Goal: Navigation & Orientation: Find specific page/section

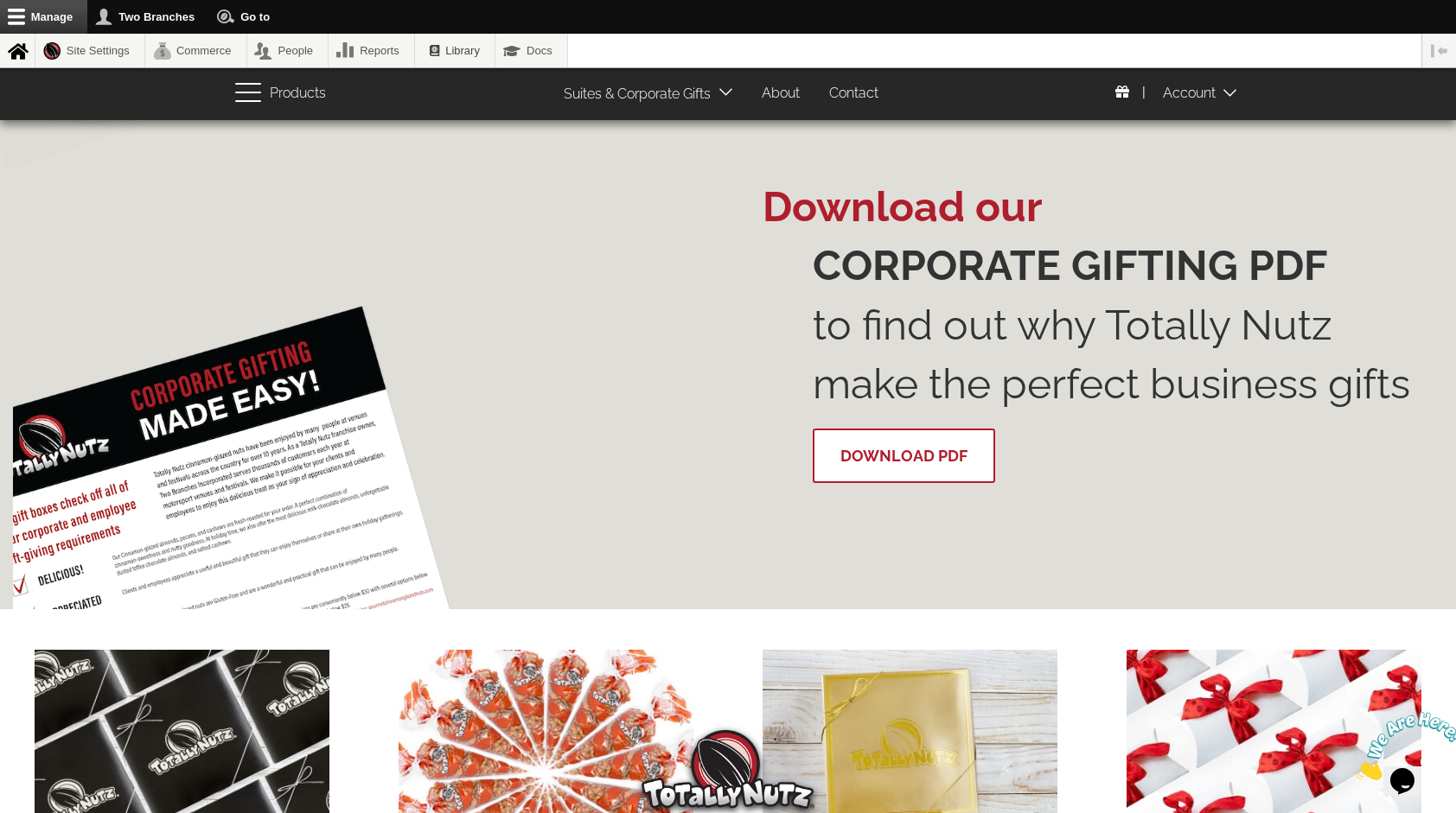
scroll to position [1542, 0]
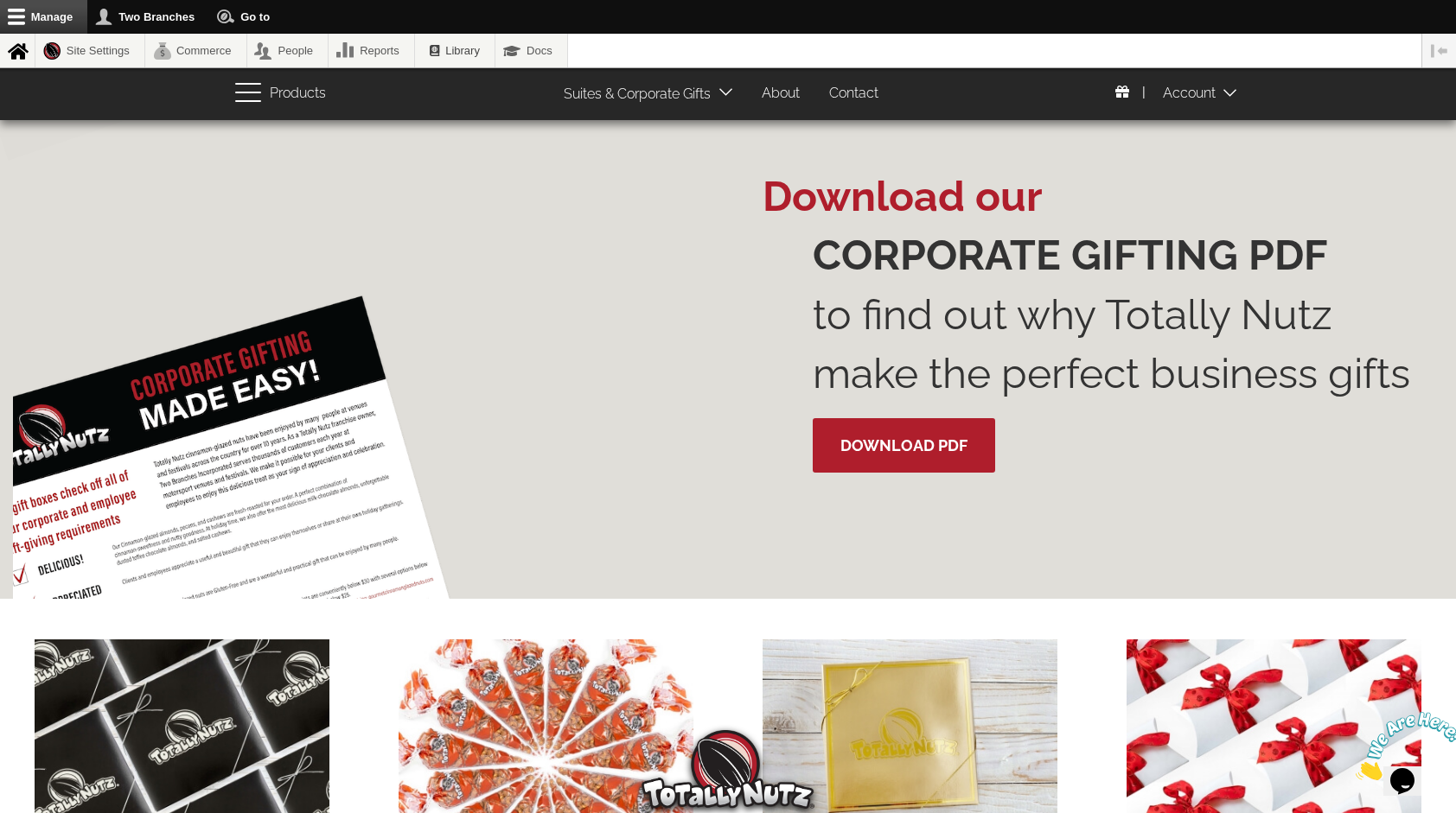
click at [903, 469] on link "Download PDF" at bounding box center [903, 446] width 182 height 55
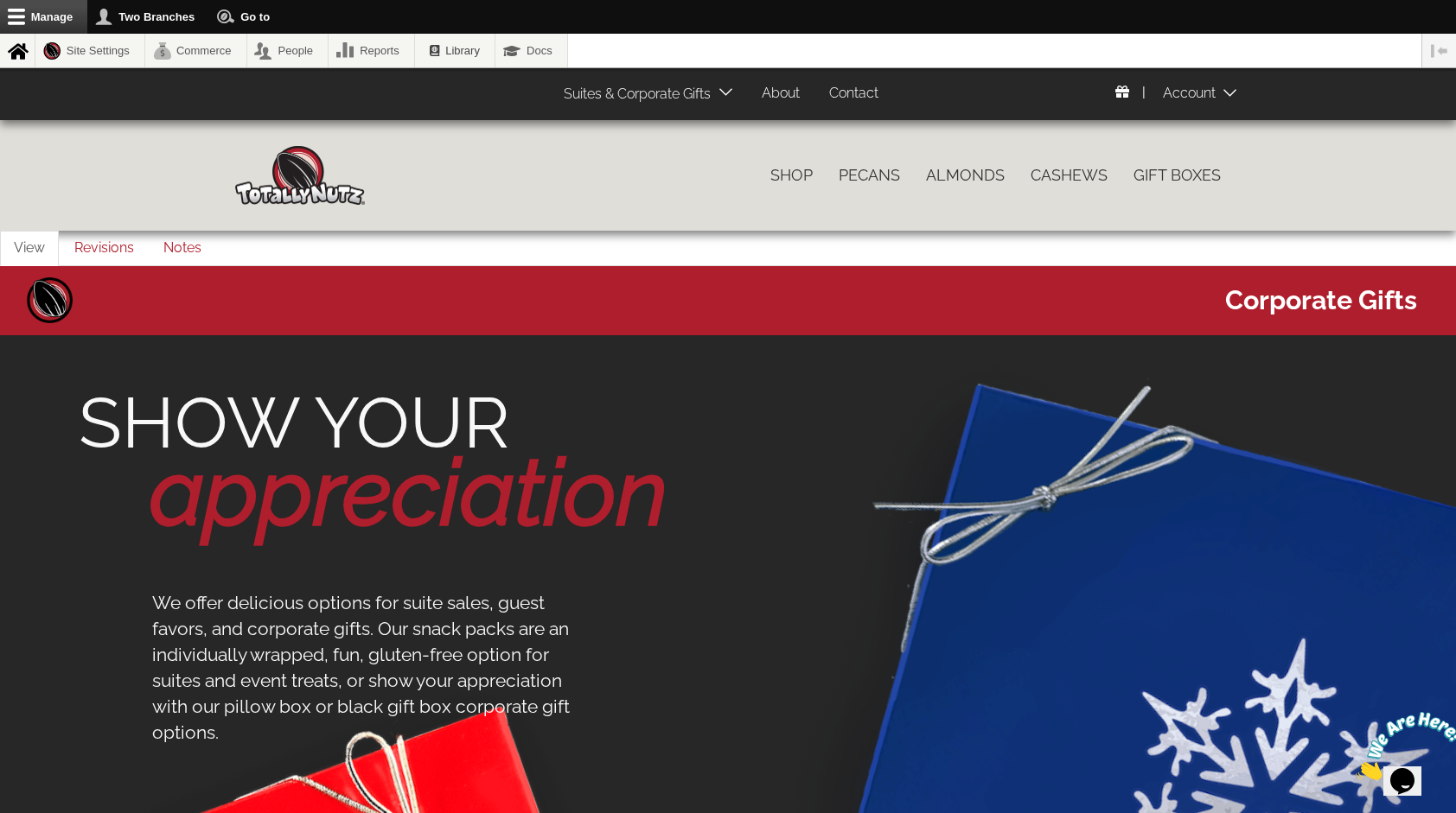
click at [784, 100] on link "About" at bounding box center [780, 94] width 64 height 33
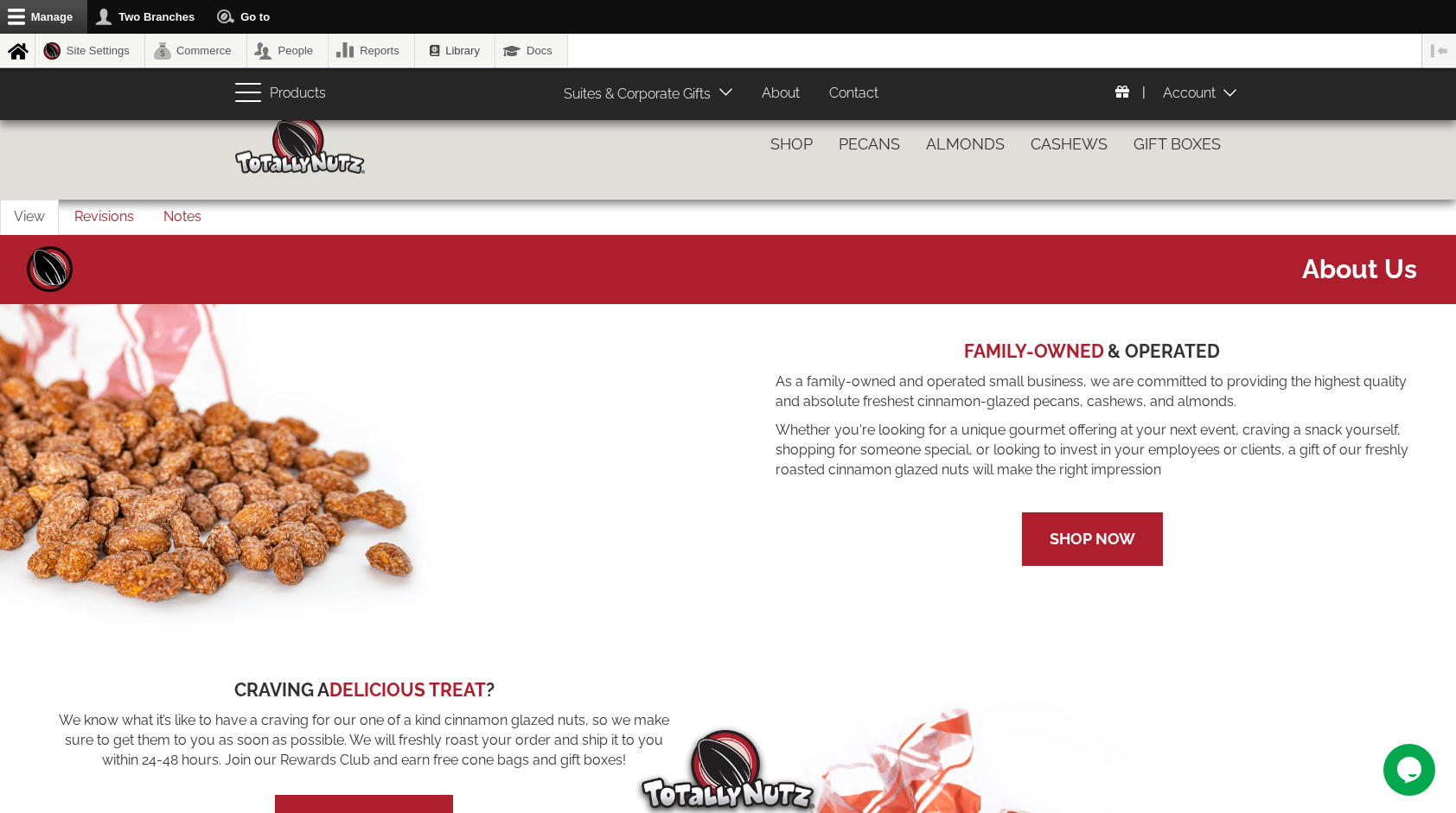
scroll to position [15, 0]
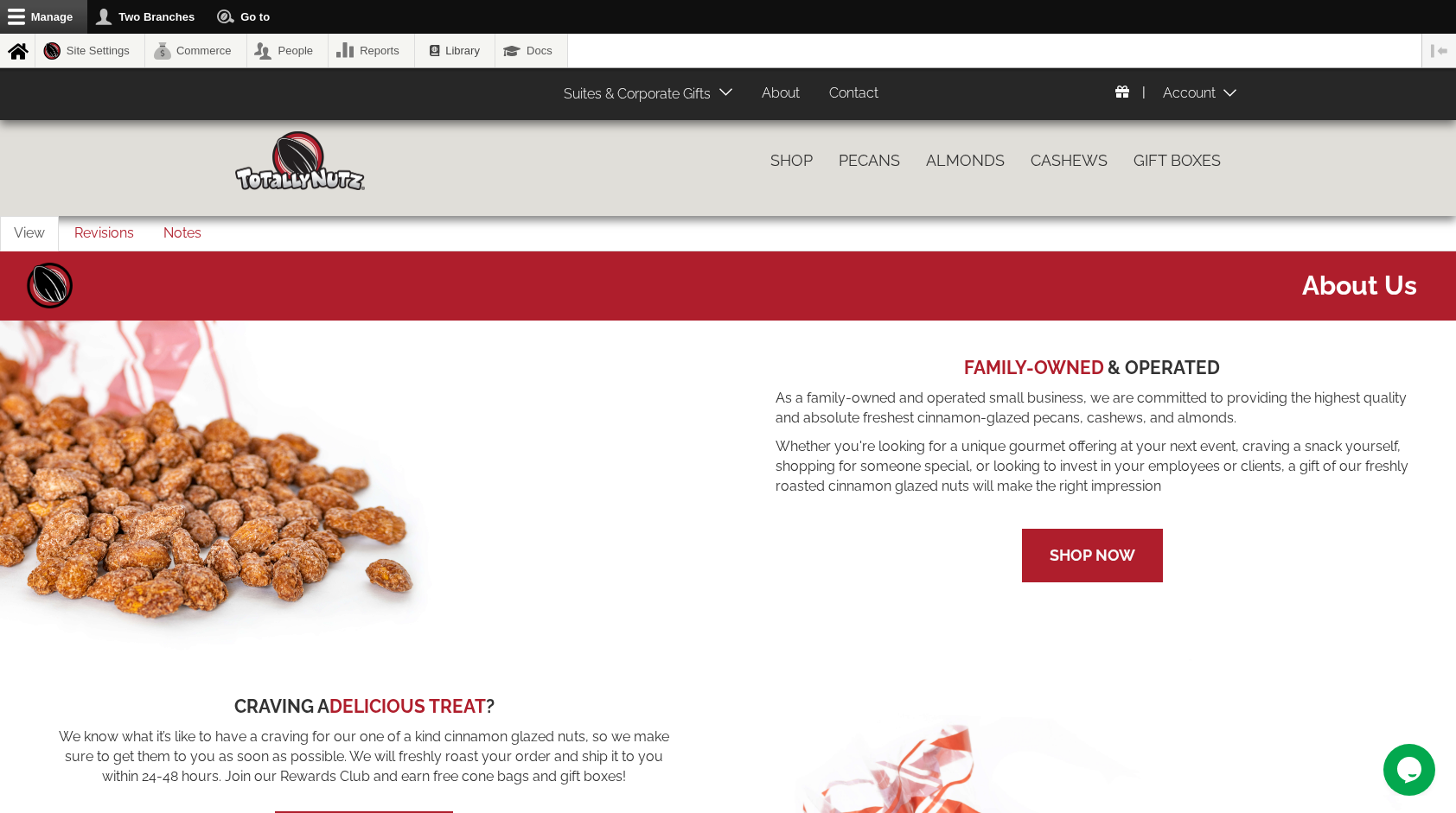
click at [300, 162] on img at bounding box center [299, 160] width 130 height 59
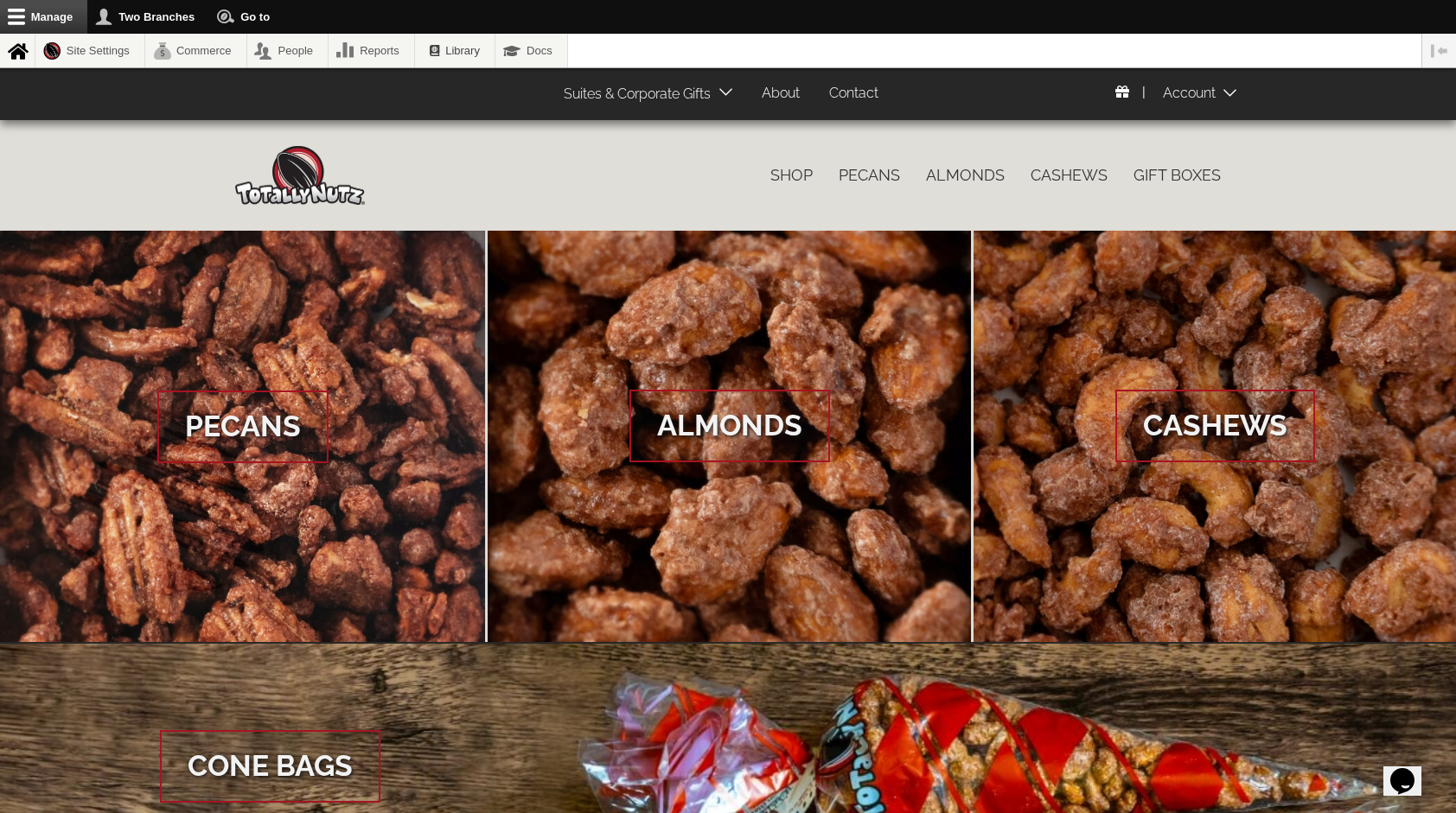
click at [790, 84] on link "About" at bounding box center [780, 94] width 64 height 33
